Goal: Transaction & Acquisition: Purchase product/service

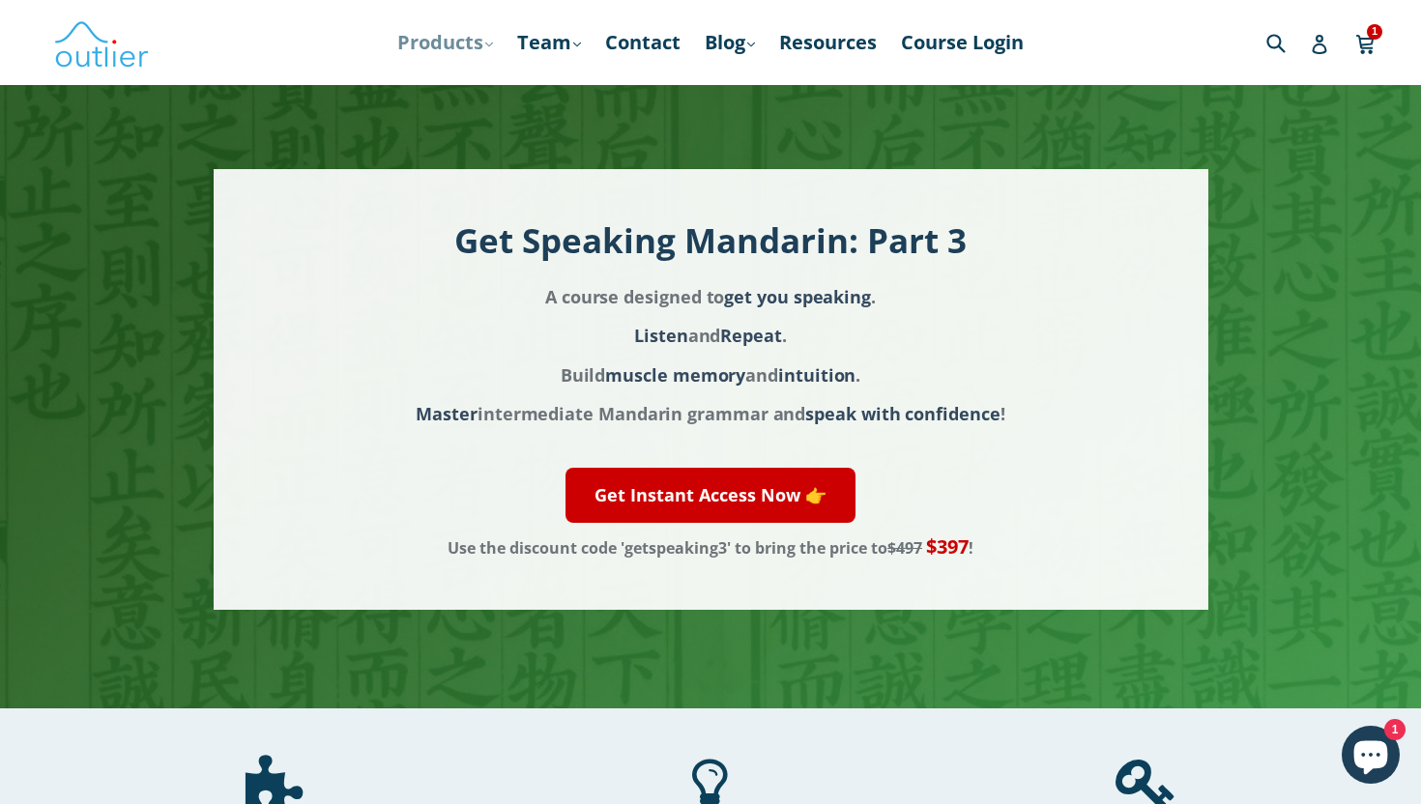
click at [430, 46] on link "Products .cls-1{fill:#231f20} expand" at bounding box center [445, 42] width 115 height 35
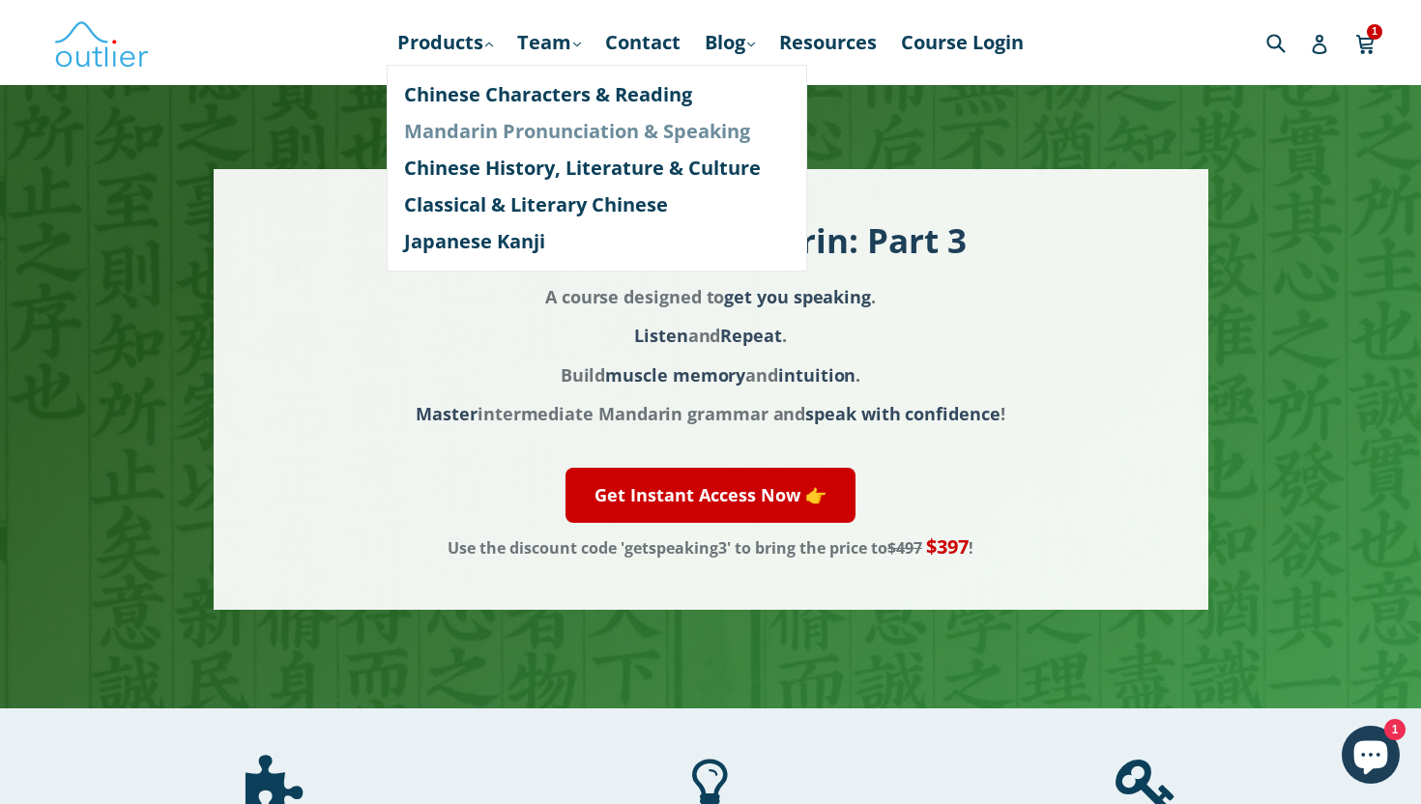
click at [453, 126] on link "Mandarin Pronunciation & Speaking" at bounding box center [597, 131] width 386 height 37
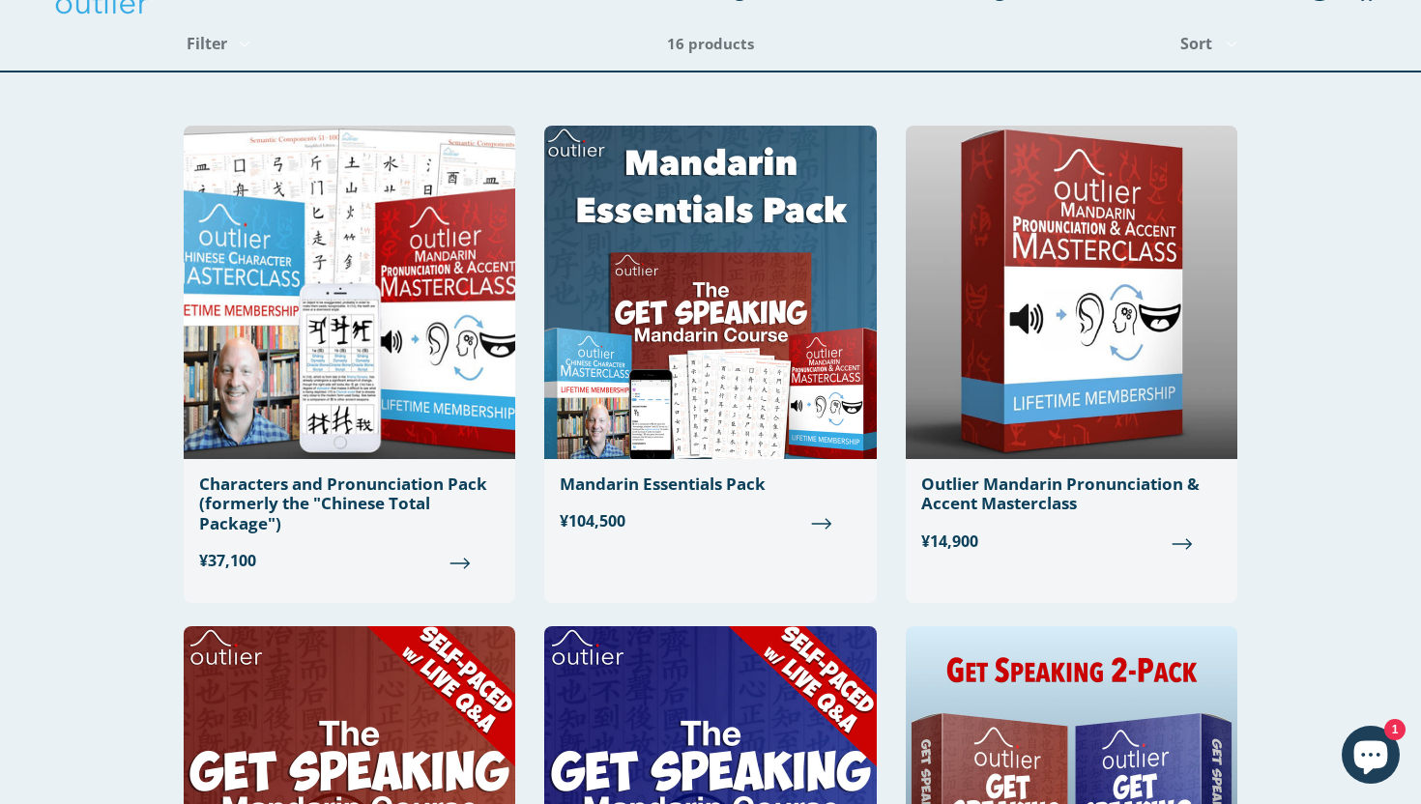
scroll to position [55, 0]
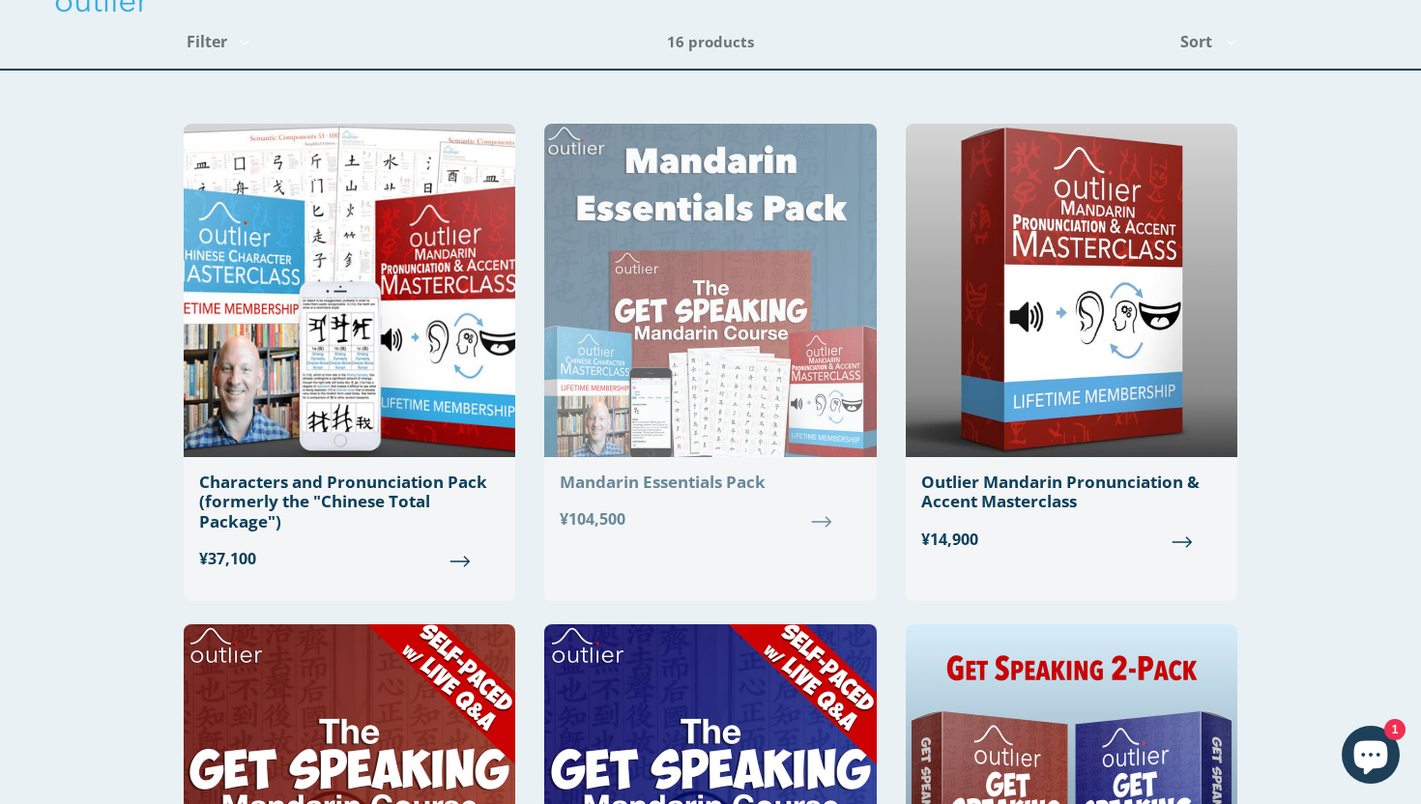
click at [656, 488] on div "Mandarin Essentials Pack" at bounding box center [710, 482] width 301 height 19
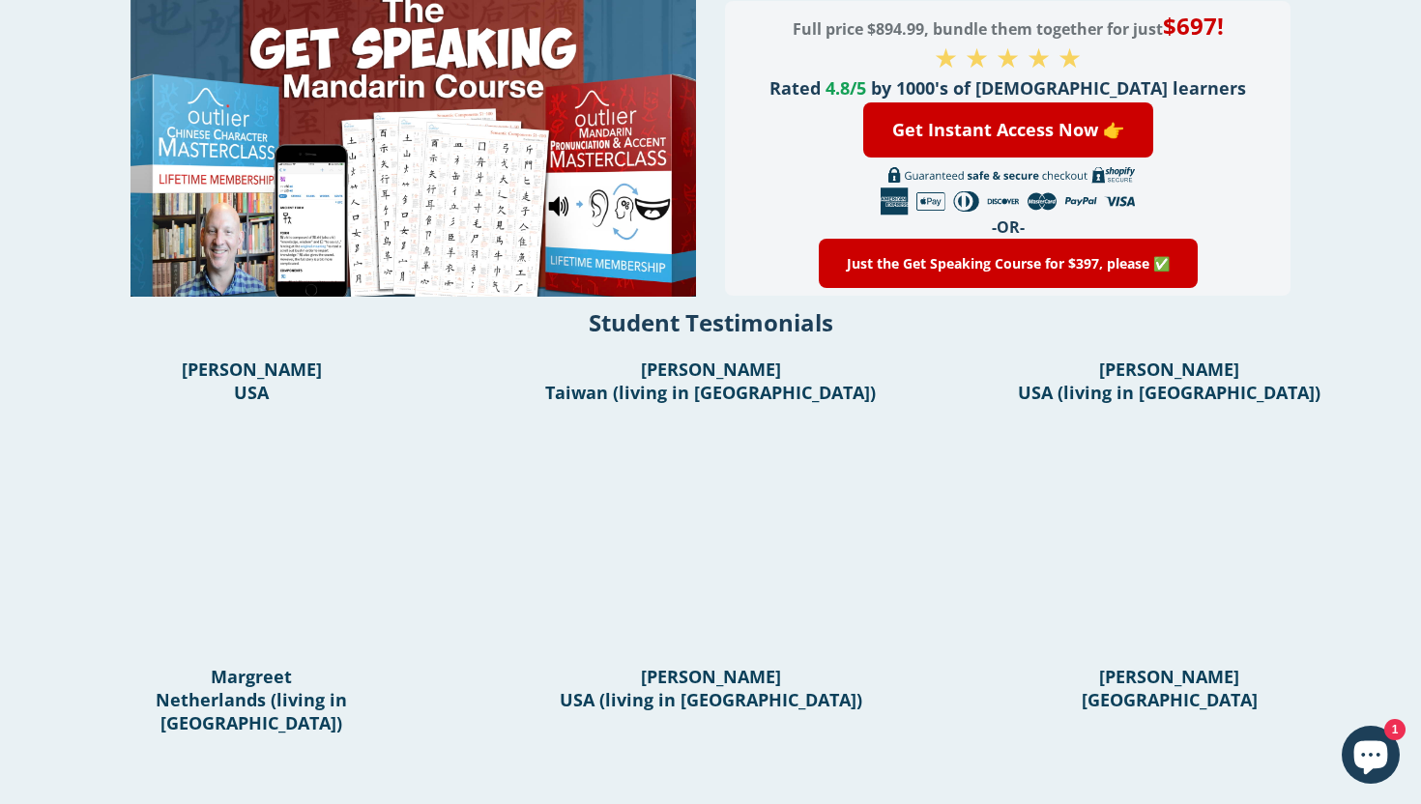
scroll to position [504, 0]
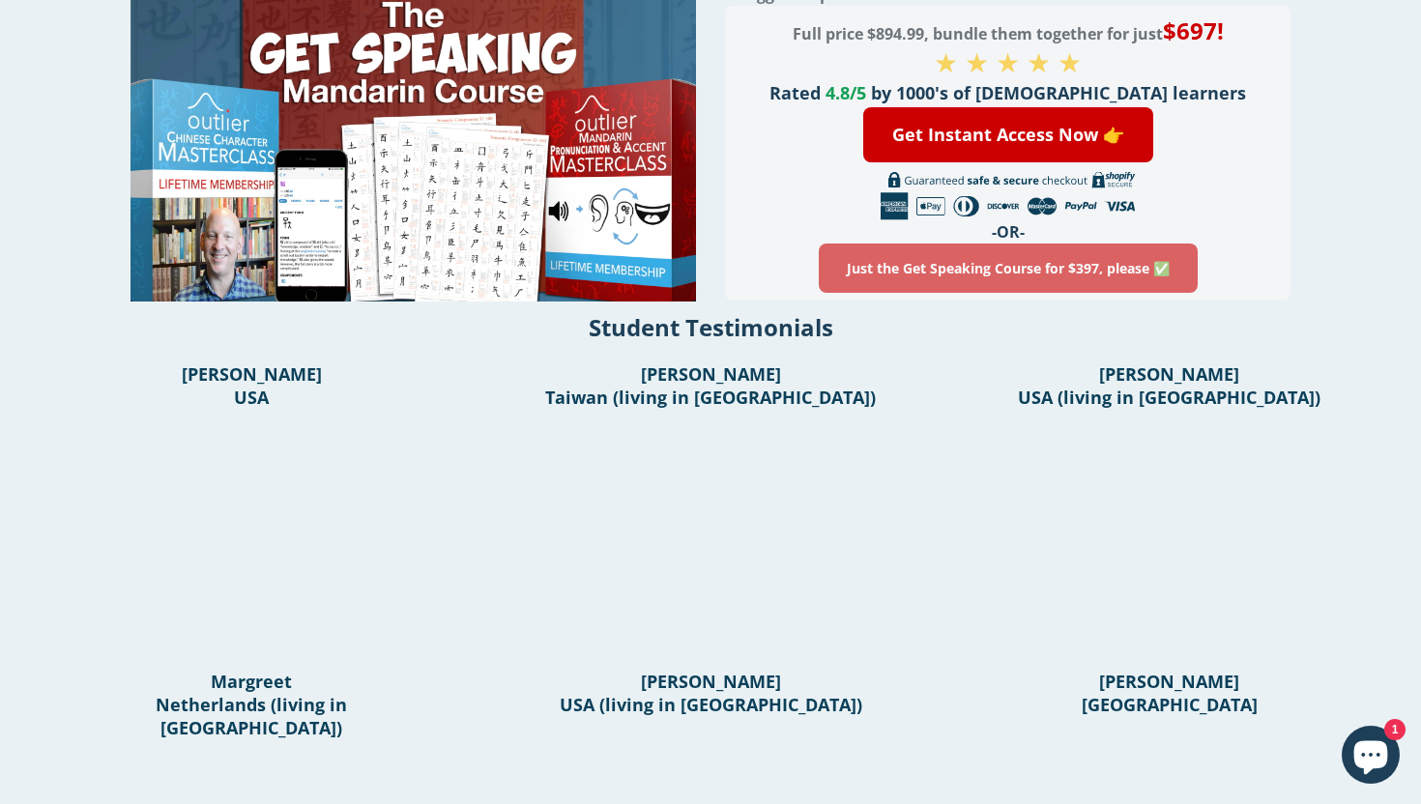
click at [899, 293] on link "Just the Get Speaking Course for $397, please ✅" at bounding box center [1008, 268] width 379 height 49
